Goal: Information Seeking & Learning: Learn about a topic

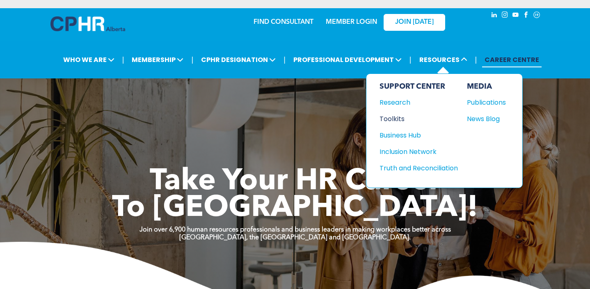
click at [392, 119] on div "Toolkits" at bounding box center [415, 119] width 71 height 10
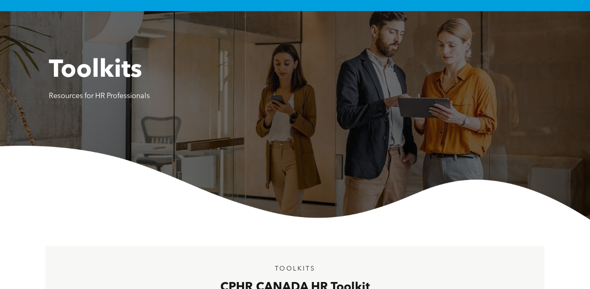
scroll to position [11, 0]
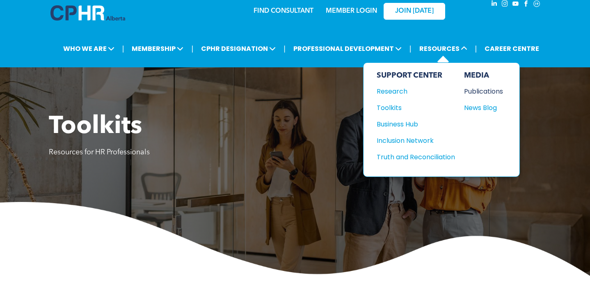
click at [484, 90] on div "Publications" at bounding box center [481, 91] width 35 height 10
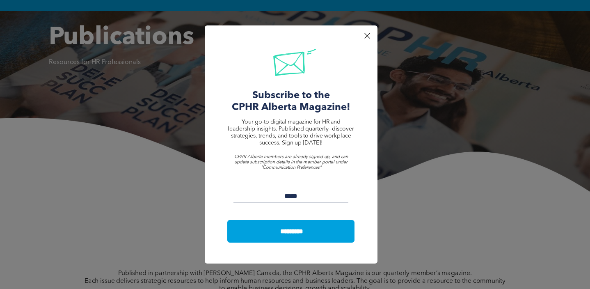
scroll to position [229, 0]
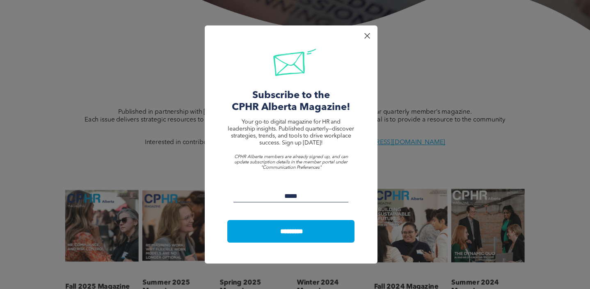
click at [367, 36] on div at bounding box center [367, 35] width 11 height 11
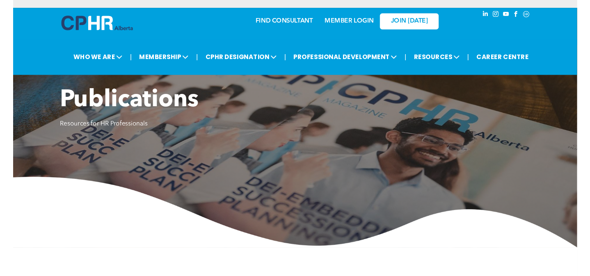
scroll to position [0, 0]
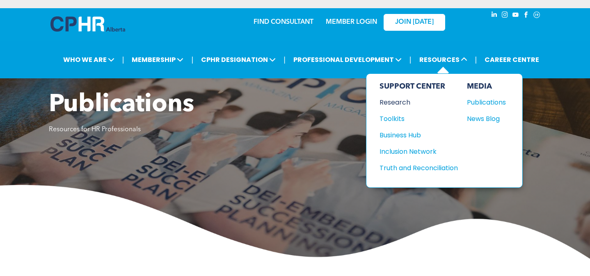
click at [407, 104] on div "Research" at bounding box center [415, 102] width 71 height 10
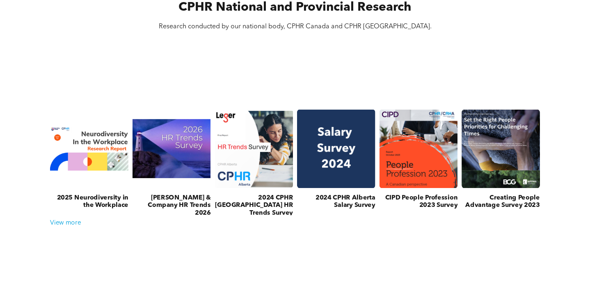
scroll to position [292, 0]
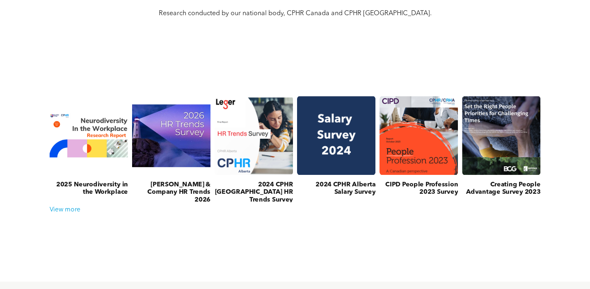
click at [176, 184] on h3 "[PERSON_NAME] & Company HR Trends 2026" at bounding box center [171, 192] width 78 height 23
click at [183, 188] on h3 "McLean & Company HR Trends 2026" at bounding box center [171, 192] width 78 height 23
click at [184, 190] on h3 "McLean & Company HR Trends 2026" at bounding box center [171, 192] width 78 height 23
